Goal: Information Seeking & Learning: Learn about a topic

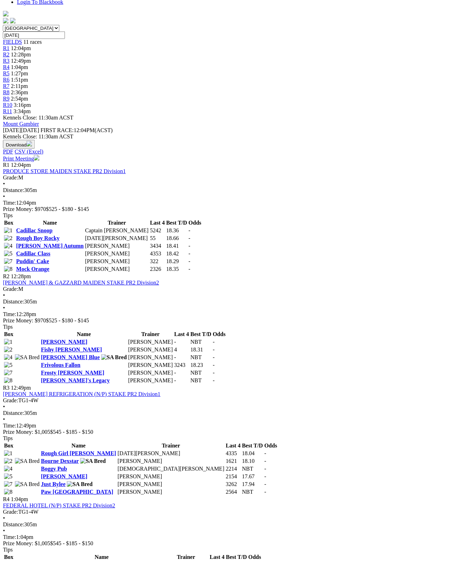
scroll to position [195, 1]
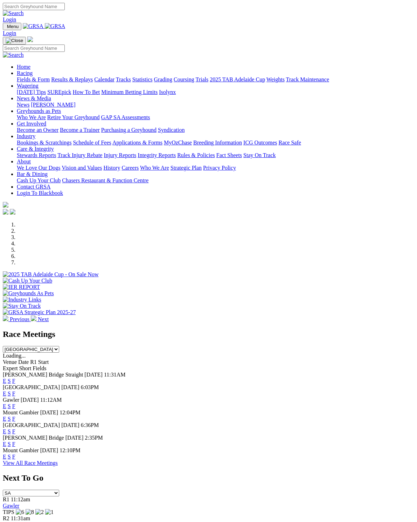
click at [15, 403] on link "F" at bounding box center [13, 406] width 3 height 6
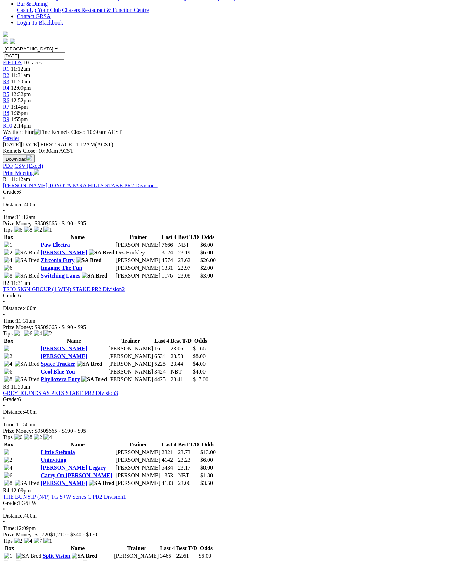
scroll to position [132, 0]
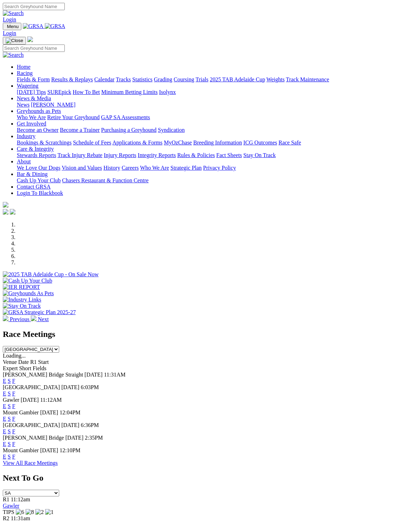
scroll to position [52, 0]
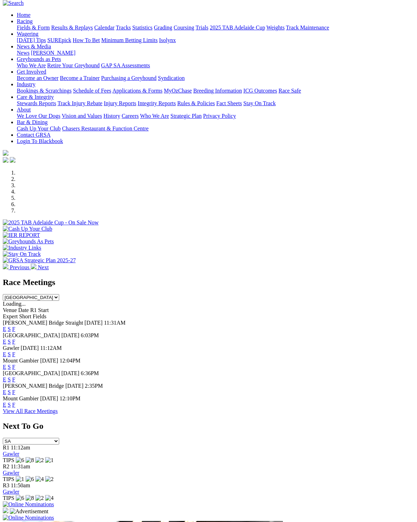
click at [15, 376] on link "F" at bounding box center [13, 379] width 3 height 6
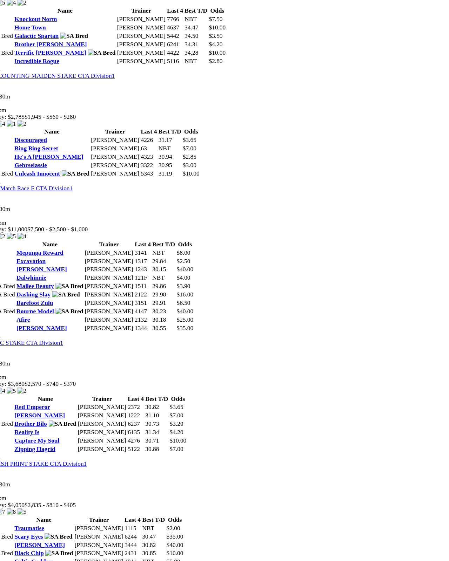
scroll to position [416, 0]
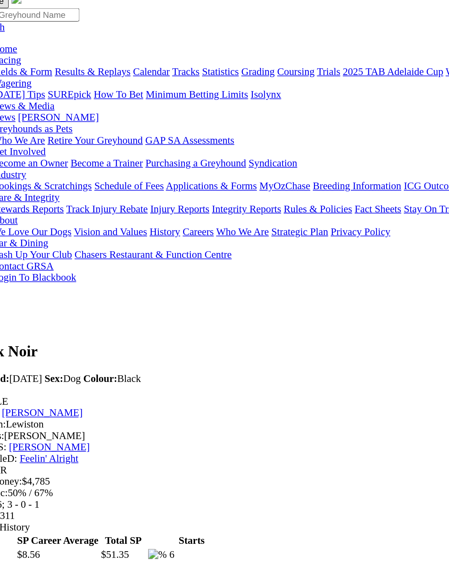
click at [66, 277] on link "[PERSON_NAME]" at bounding box center [44, 280] width 45 height 6
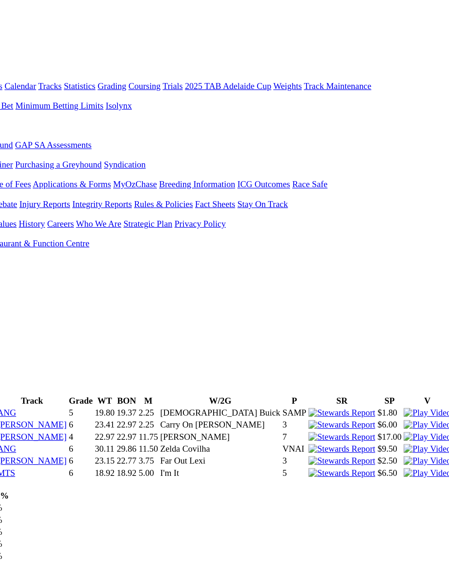
click at [350, 299] on img at bounding box center [365, 302] width 30 height 6
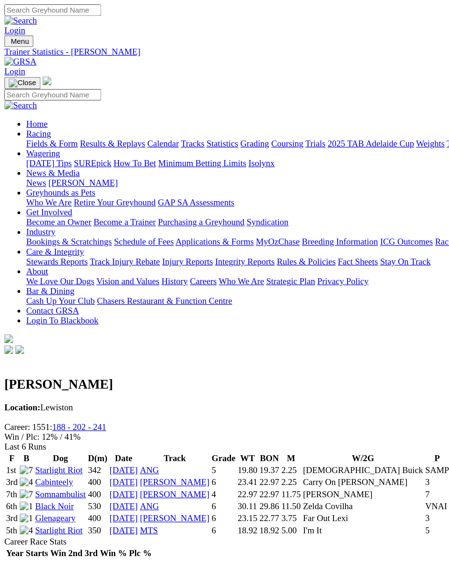
click at [53, 299] on link "Starlight Riot" at bounding box center [37, 302] width 30 height 6
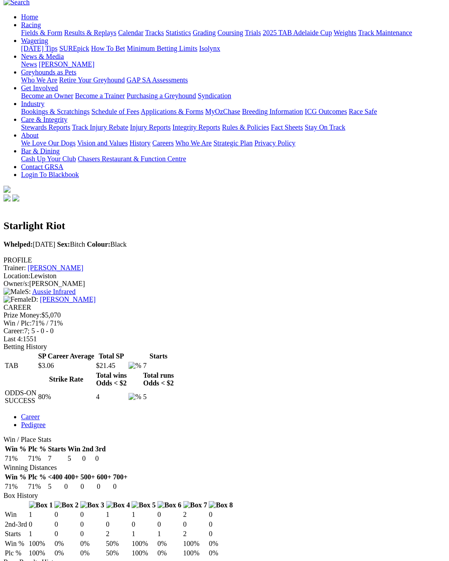
click at [60, 296] on link "Aussie Infrared" at bounding box center [43, 299] width 35 height 6
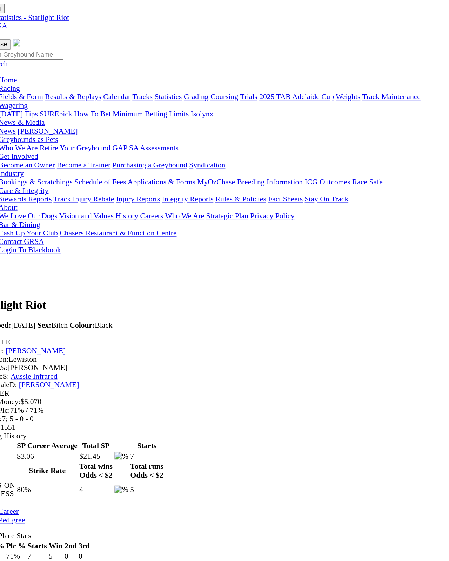
click at [67, 302] on link "[PERSON_NAME]" at bounding box center [54, 305] width 45 height 6
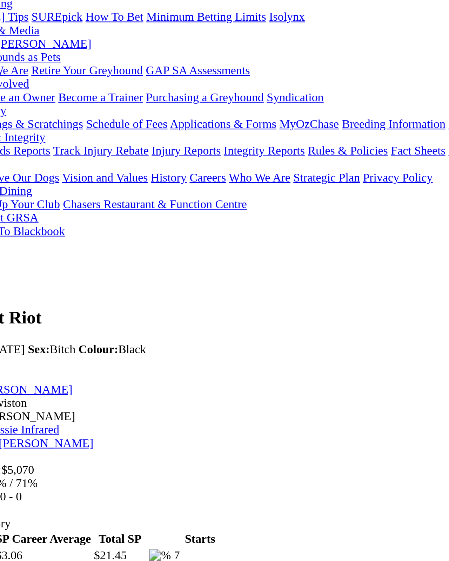
click at [53, 277] on link "[PERSON_NAME]" at bounding box center [44, 280] width 45 height 6
